Goal: Information Seeking & Learning: Check status

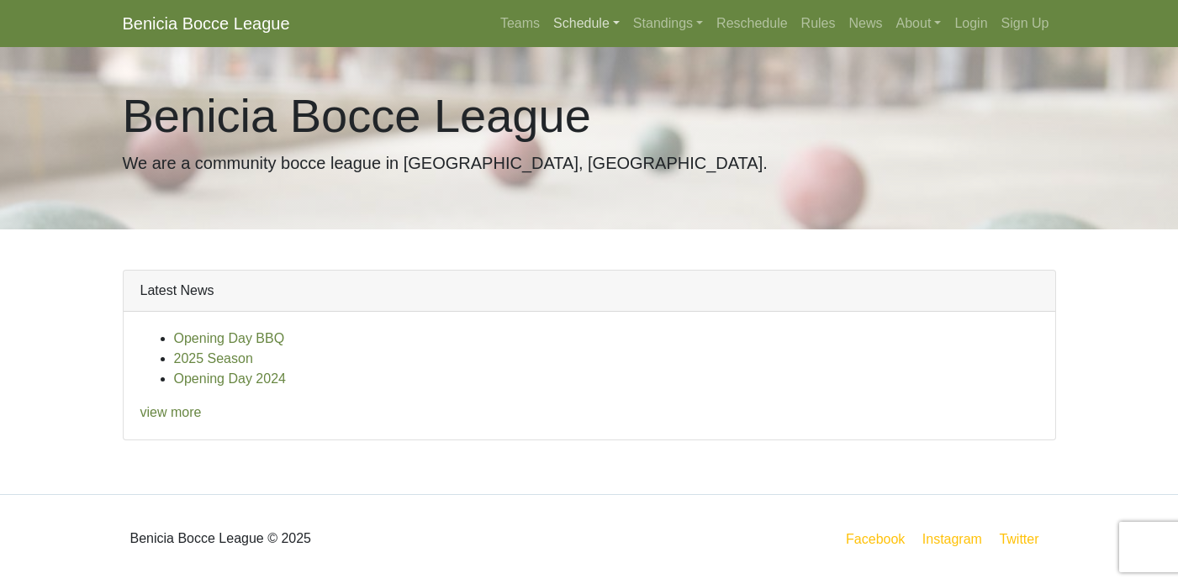
click at [569, 30] on link "Schedule" at bounding box center [587, 24] width 80 height 34
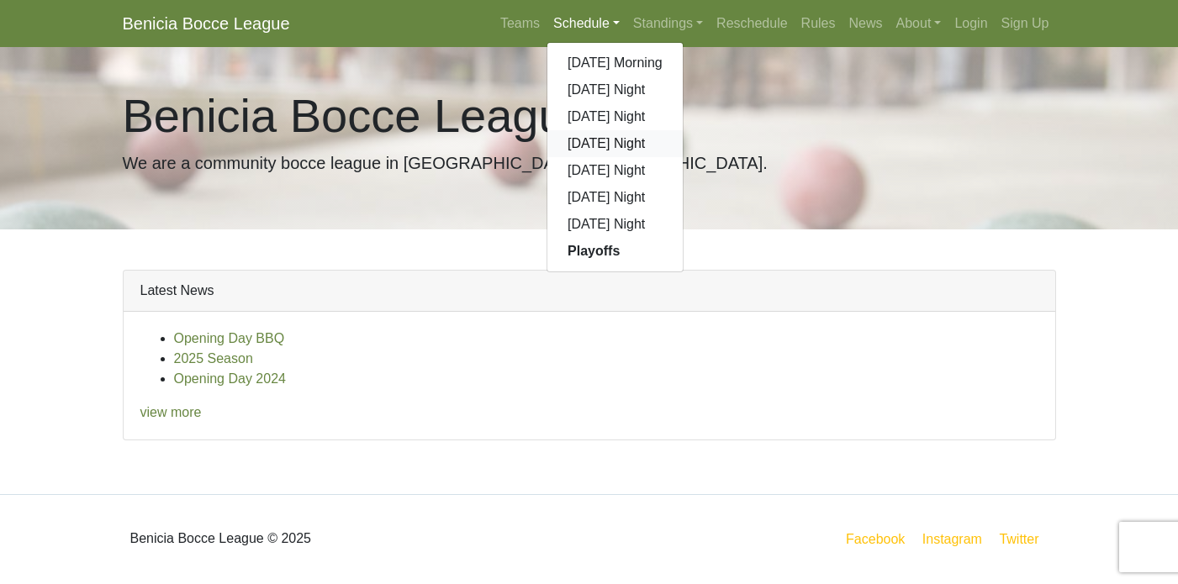
click at [585, 148] on link "[DATE] Night" at bounding box center [614, 143] width 135 height 27
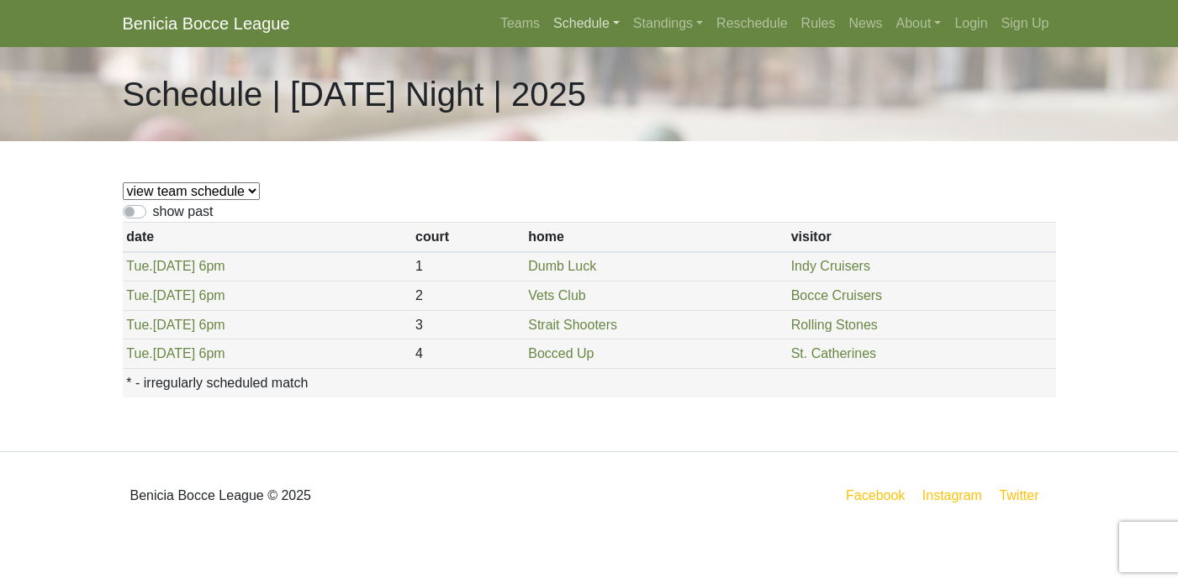
click at [586, 24] on link "Schedule" at bounding box center [587, 24] width 80 height 34
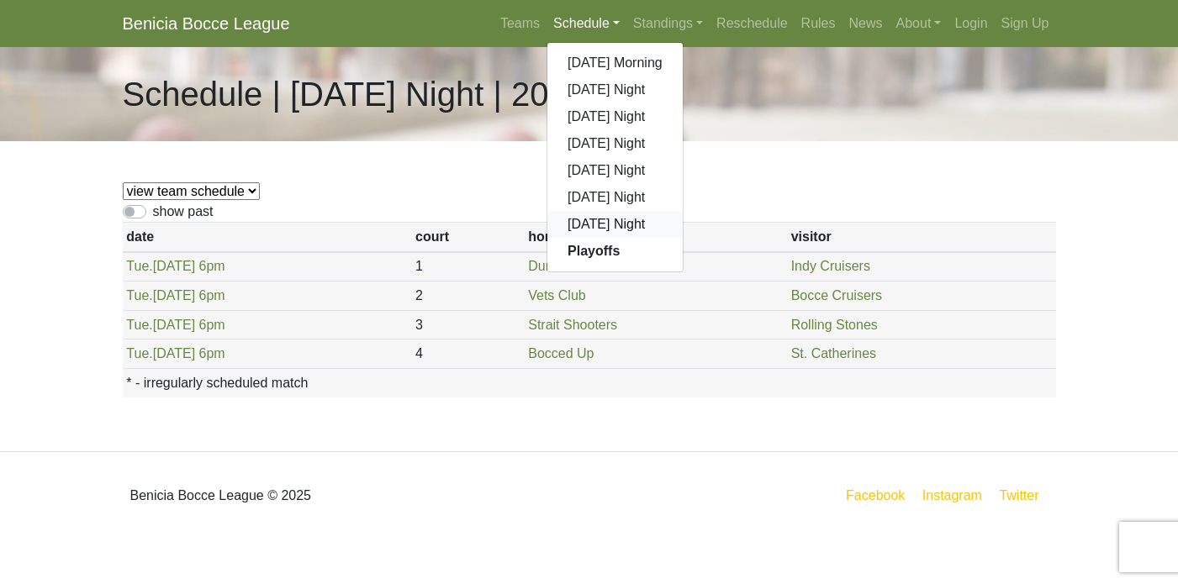
click at [577, 222] on link "[DATE] Night" at bounding box center [614, 224] width 135 height 27
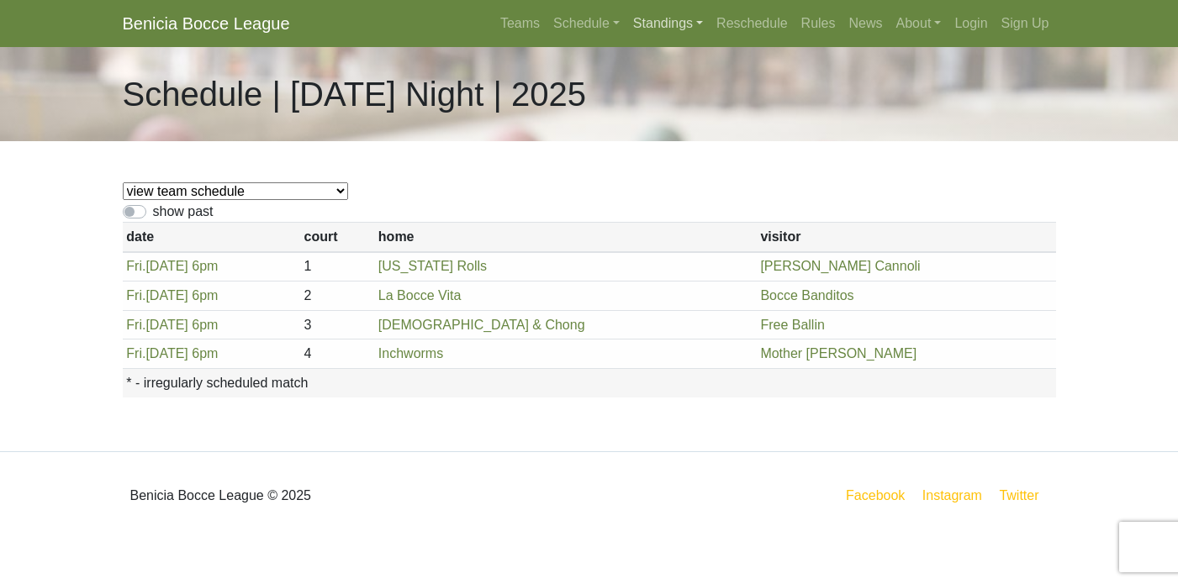
click at [673, 27] on link "Standings" at bounding box center [667, 24] width 83 height 34
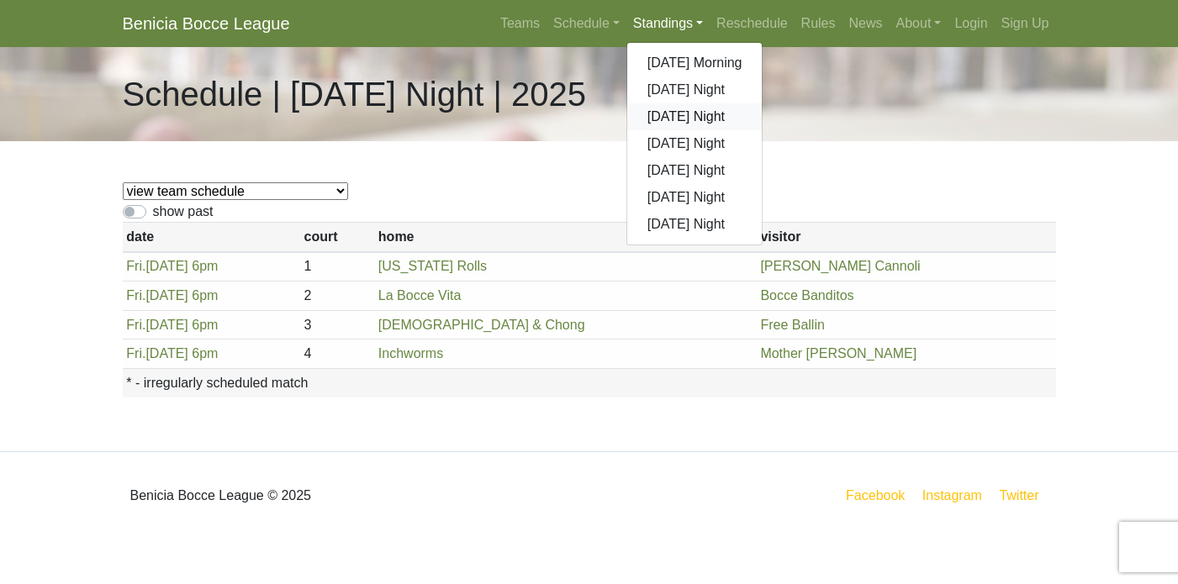
click at [673, 112] on link "[DATE] Night" at bounding box center [694, 116] width 135 height 27
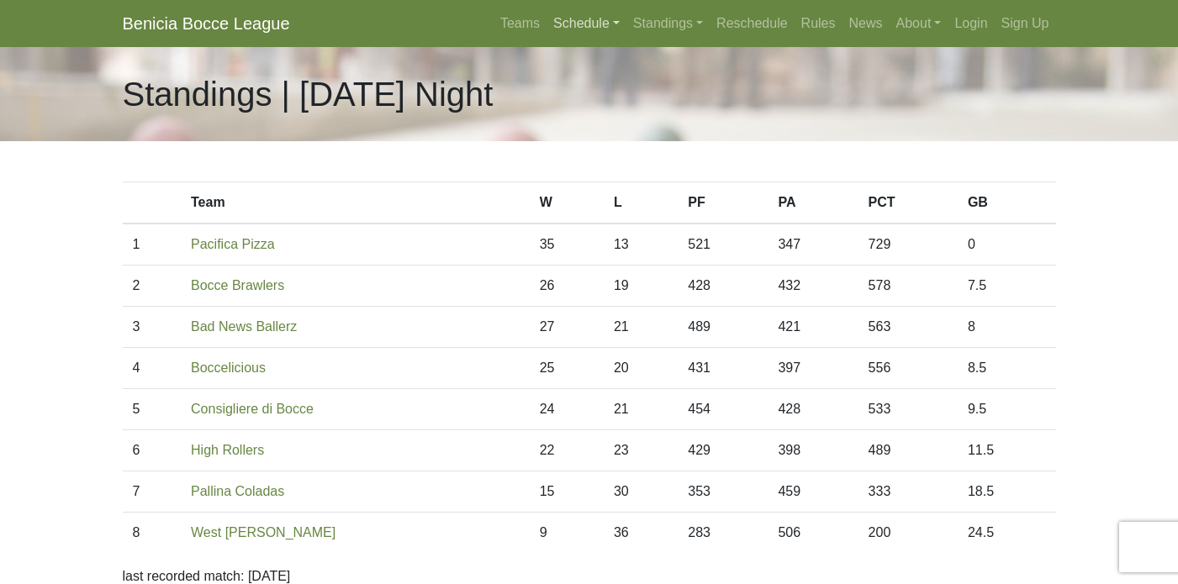
click at [595, 18] on link "Schedule" at bounding box center [587, 24] width 80 height 34
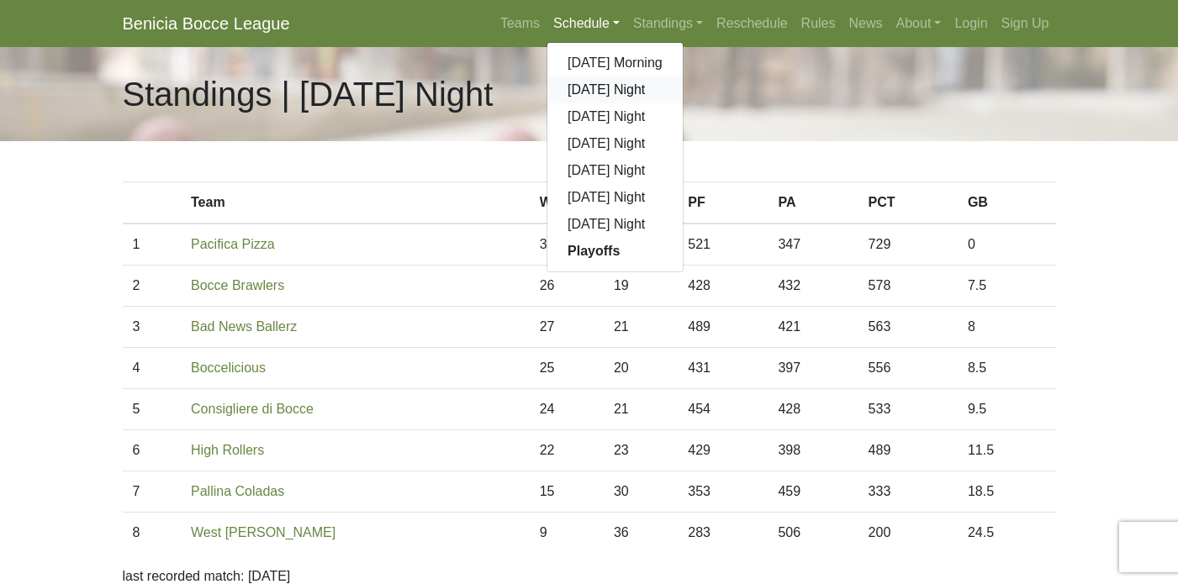
click at [597, 85] on link "[DATE] Night" at bounding box center [614, 90] width 135 height 27
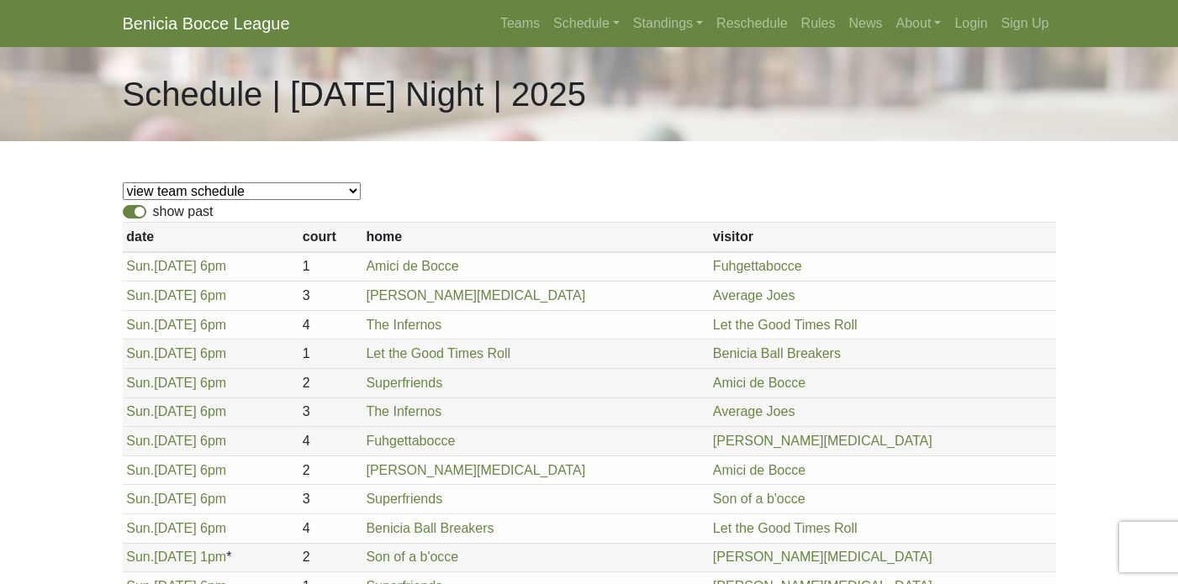
click at [153, 209] on label "show past" at bounding box center [183, 212] width 61 height 20
click at [153, 209] on input "show past" at bounding box center [158, 207] width 11 height 11
checkbox input "false"
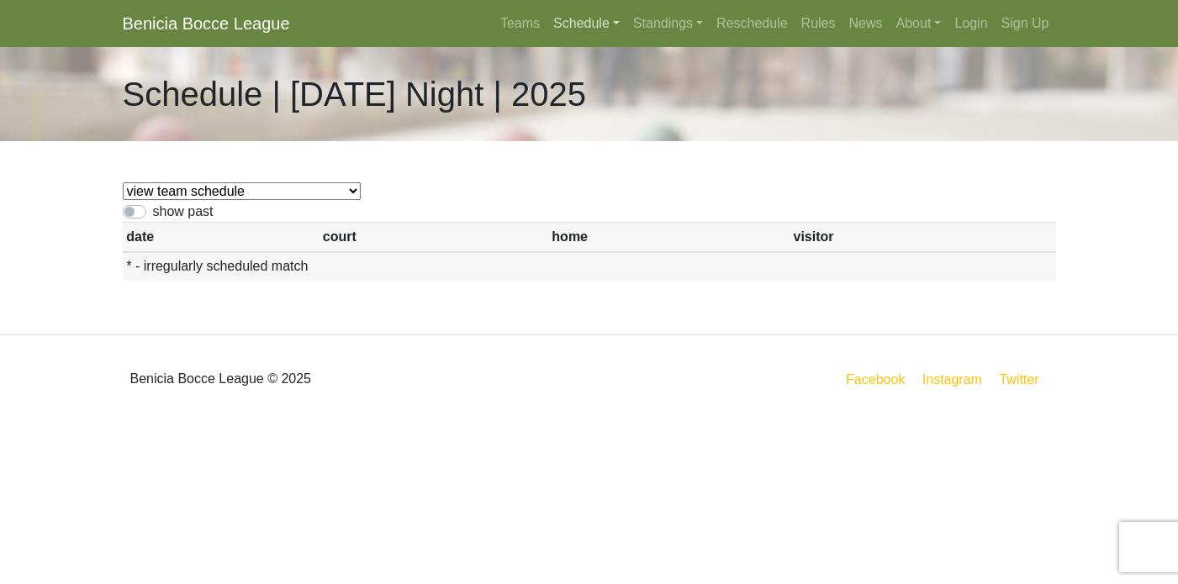
click at [605, 24] on link "Schedule" at bounding box center [587, 24] width 80 height 34
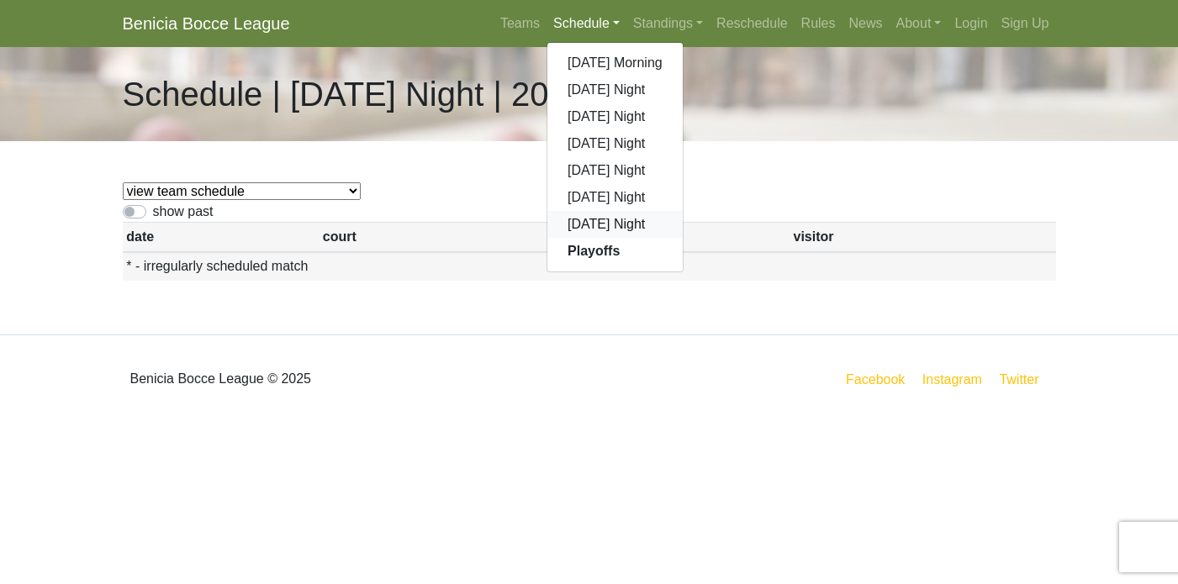
click at [592, 222] on link "[DATE] Night" at bounding box center [614, 224] width 135 height 27
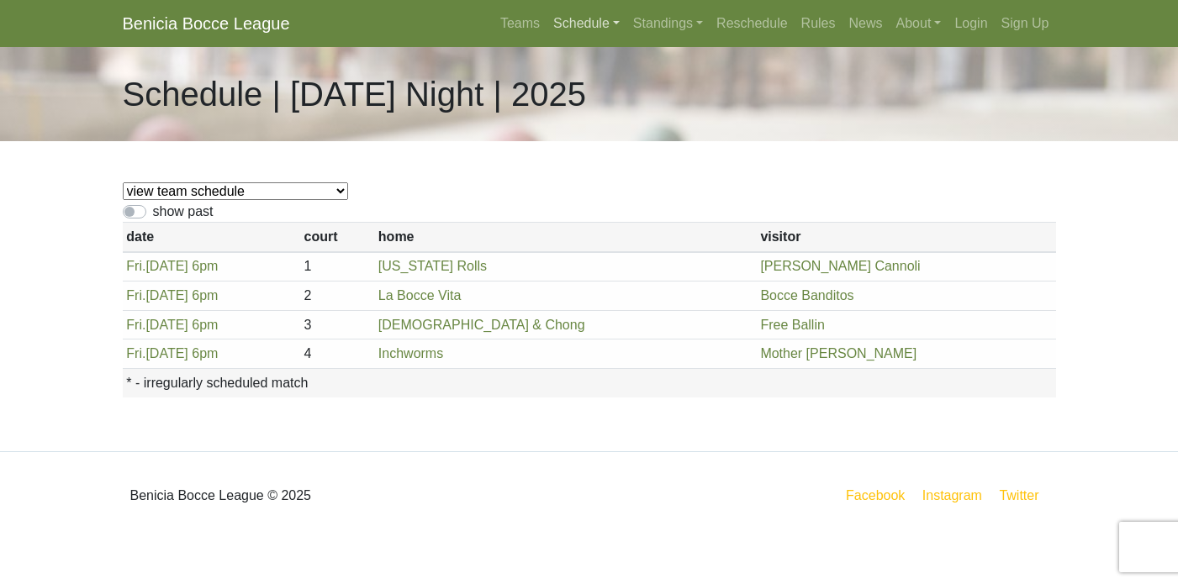
click at [582, 29] on link "Schedule" at bounding box center [587, 24] width 80 height 34
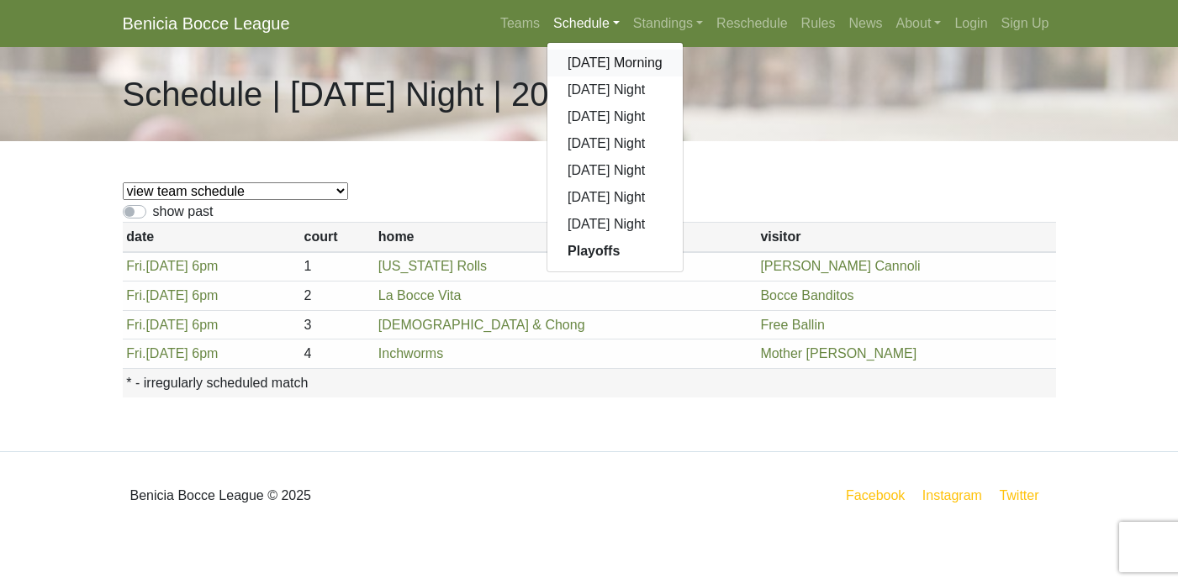
click at [591, 61] on link "[DATE] Morning" at bounding box center [614, 63] width 135 height 27
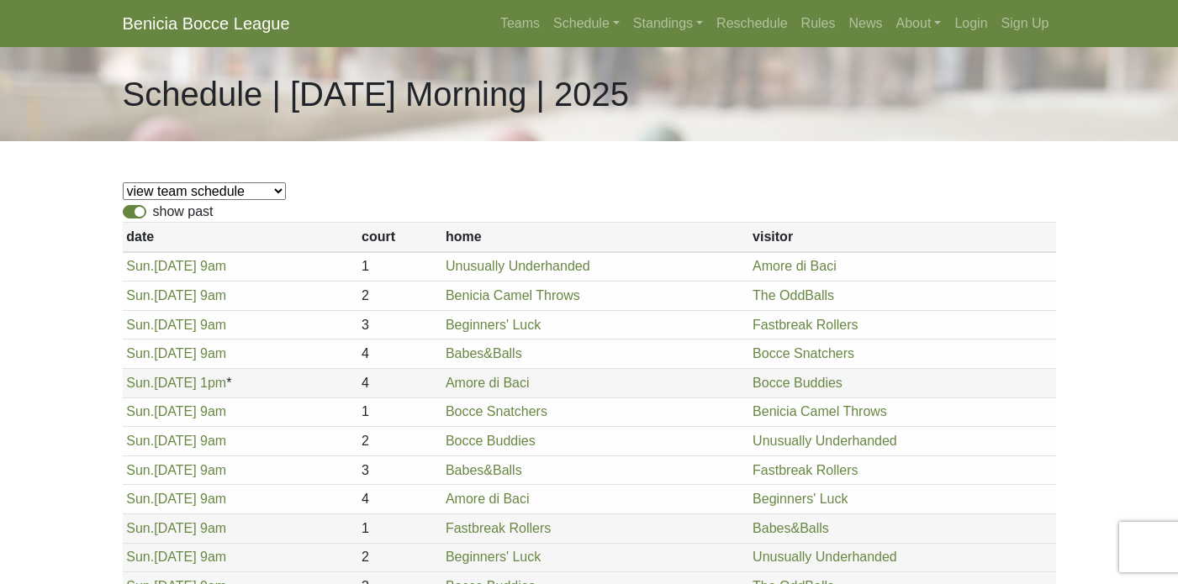
click at [153, 209] on label "show past" at bounding box center [183, 212] width 61 height 20
click at [153, 209] on input "show past" at bounding box center [158, 207] width 11 height 11
checkbox input "false"
